Goal: Information Seeking & Learning: Learn about a topic

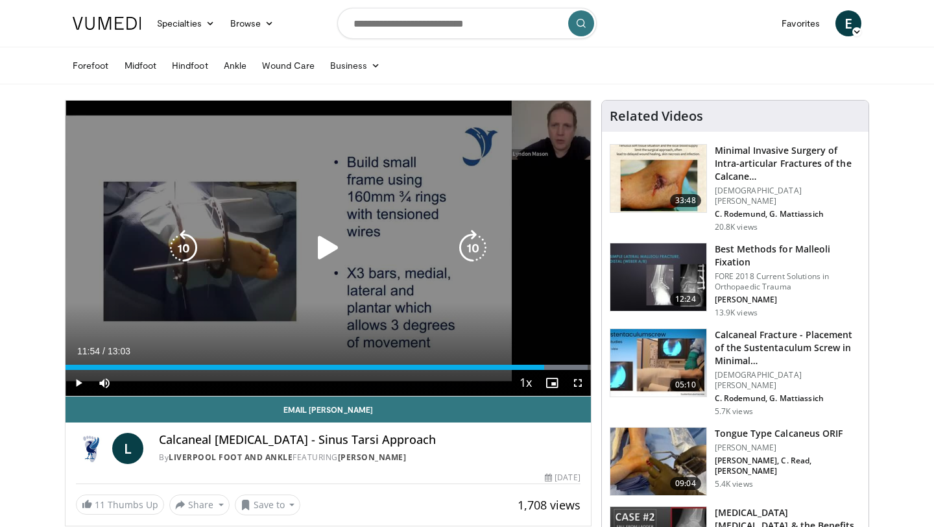
click at [327, 251] on icon "Video Player" at bounding box center [328, 248] width 36 height 36
click at [327, 255] on icon "Video Player" at bounding box center [328, 248] width 36 height 36
click at [326, 243] on icon "Video Player" at bounding box center [328, 248] width 36 height 36
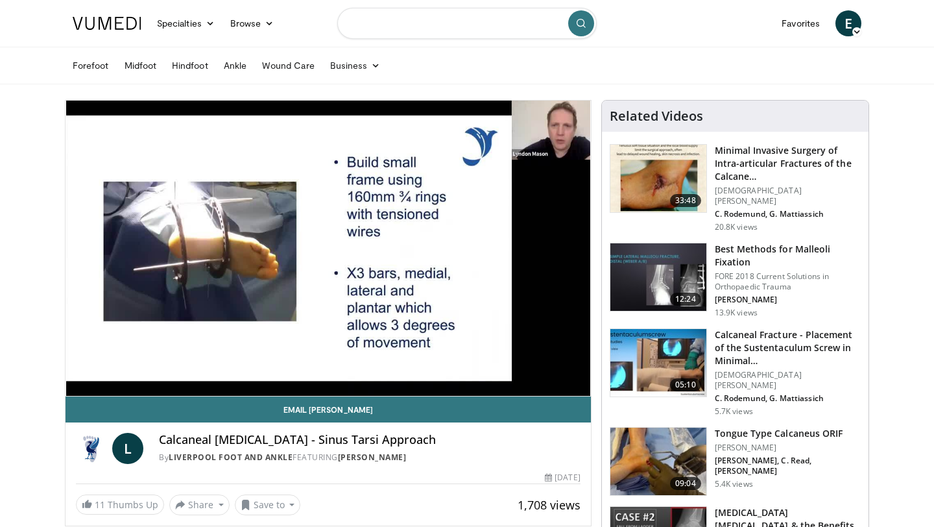
click at [397, 25] on input "Search topics, interventions" at bounding box center [466, 23] width 259 height 31
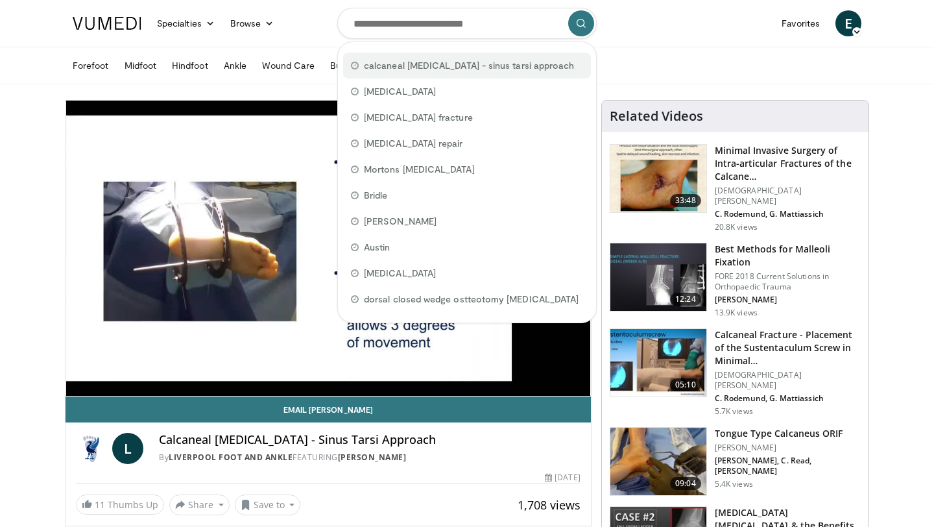
click at [432, 67] on span "calcaneal [MEDICAL_DATA] - sinus tarsi approach" at bounding box center [469, 65] width 210 height 13
type input "**********"
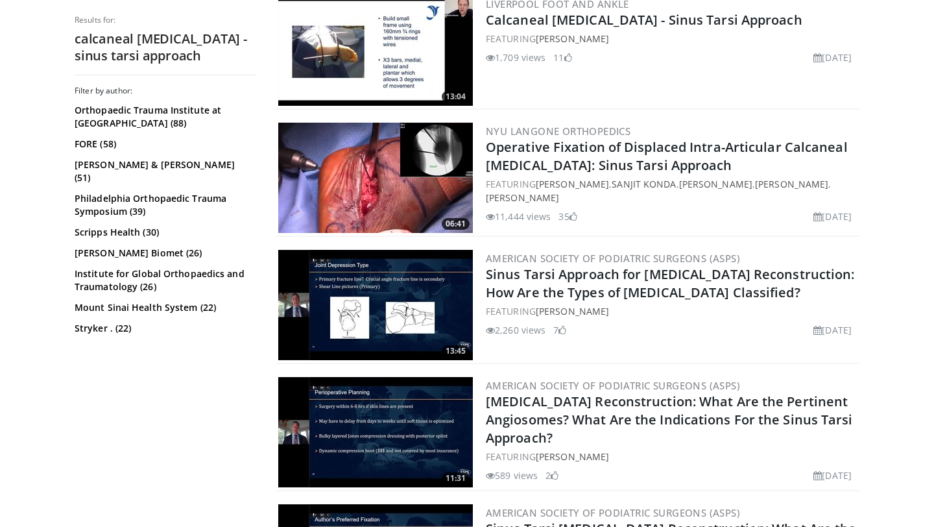
scroll to position [152, 0]
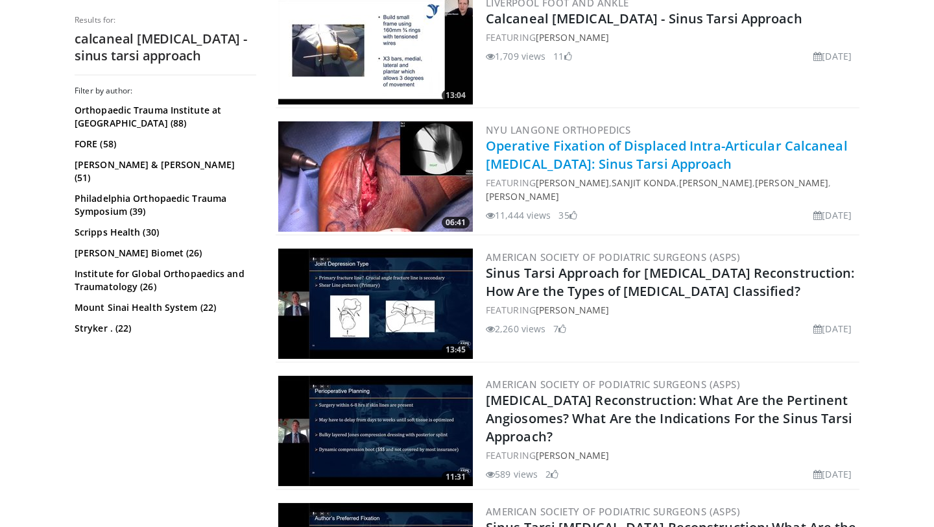
click at [597, 140] on link "Operative Fixation of Displaced Intra-Articular Calcaneal [MEDICAL_DATA]: Sinus…" at bounding box center [667, 155] width 362 height 36
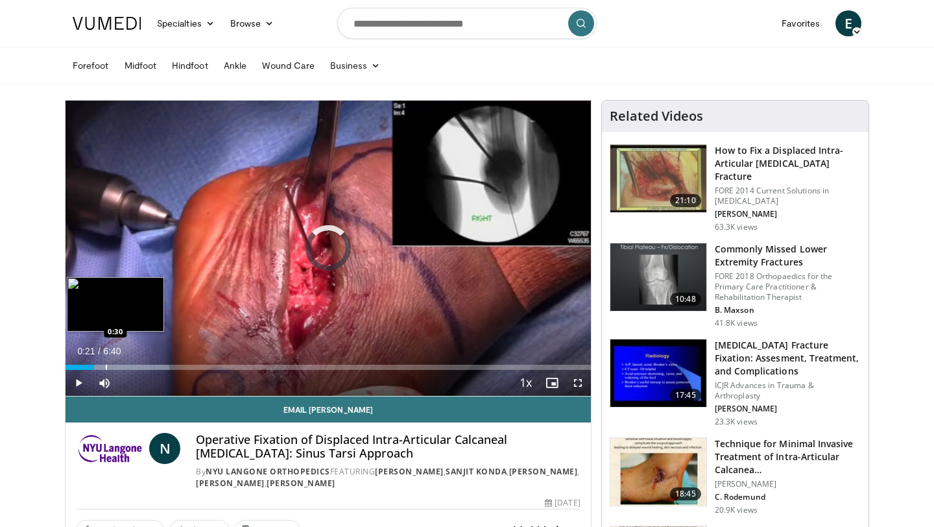
click at [106, 367] on div "Progress Bar" at bounding box center [106, 366] width 1 height 5
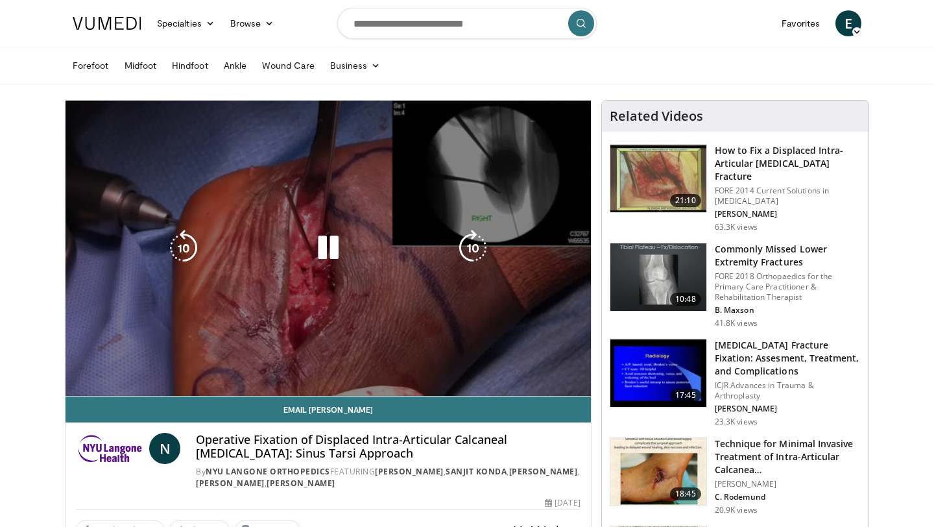
click at [119, 368] on video-js "**********" at bounding box center [327, 249] width 525 height 296
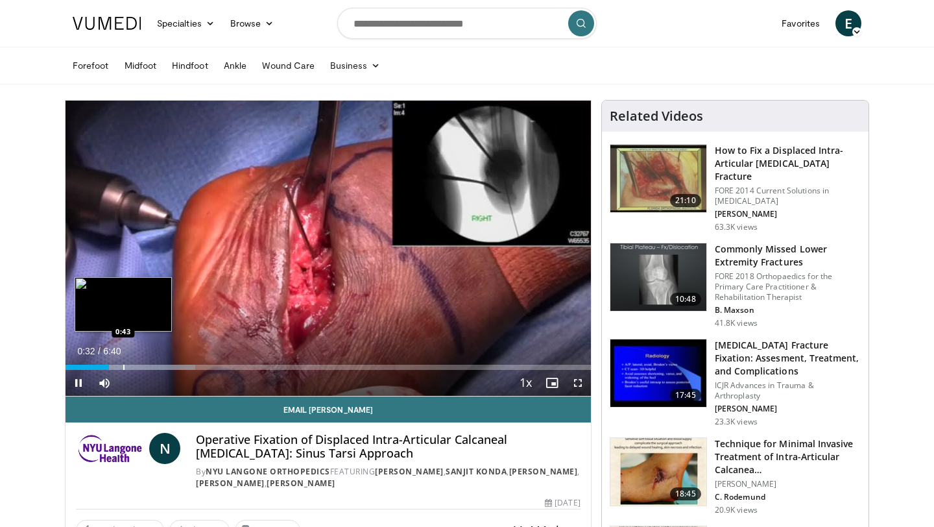
click at [123, 366] on div "Progress Bar" at bounding box center [123, 366] width 1 height 5
click at [122, 369] on div "Progress Bar" at bounding box center [122, 366] width 1 height 5
